Goal: Check status: Check status

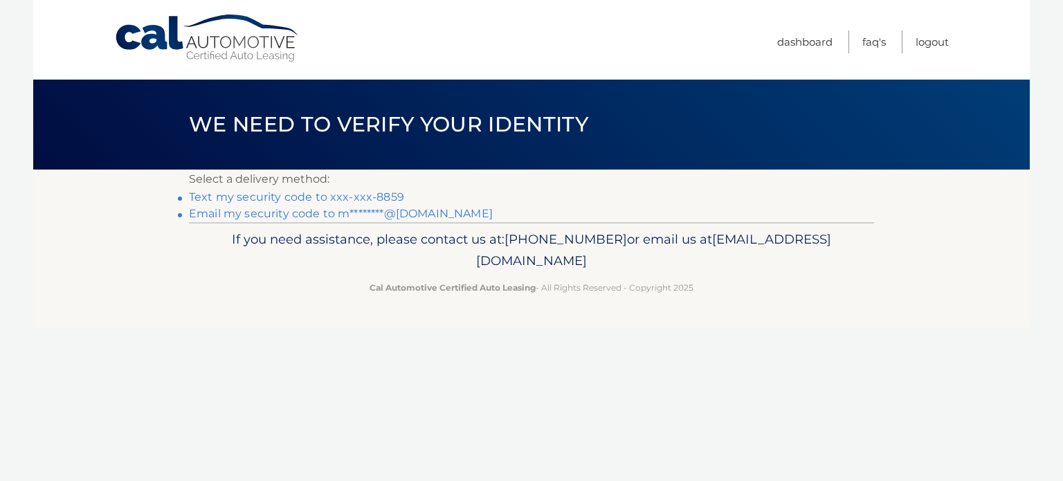
click at [235, 197] on link "Text my security code to xxx-xxx-8859" at bounding box center [296, 196] width 215 height 13
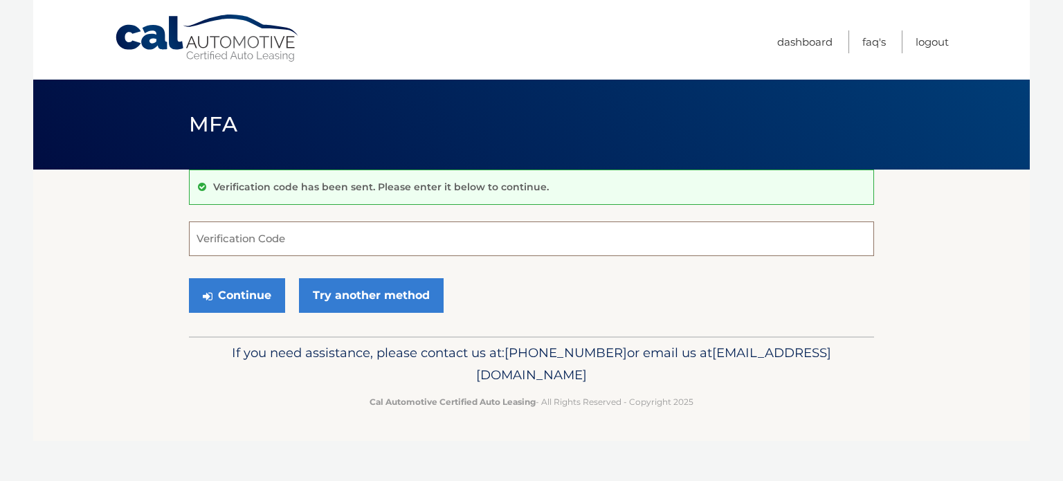
click at [318, 240] on input "Verification Code" at bounding box center [531, 238] width 685 height 35
type input "219459"
click at [248, 297] on button "Continue" at bounding box center [237, 295] width 96 height 35
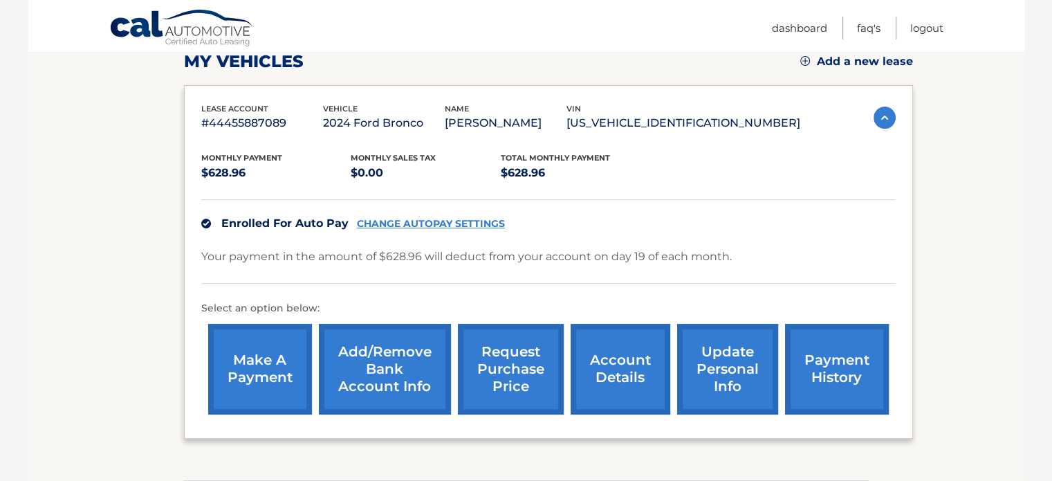
scroll to position [205, 0]
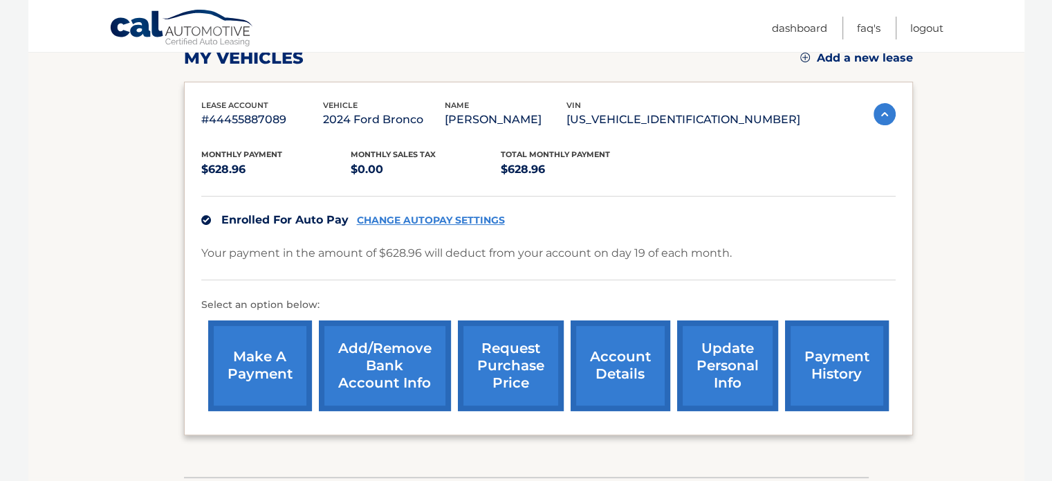
click at [709, 153] on div "Monthly Payment $628.96 Monthly sales Tax $0.00 Total Monthly Payment $628.96" at bounding box center [500, 163] width 599 height 31
